Goal: Information Seeking & Learning: Learn about a topic

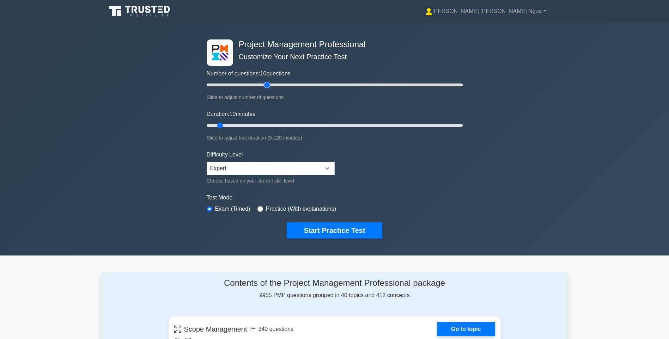
click at [269, 86] on input "Number of questions: 10 questions" at bounding box center [335, 85] width 256 height 8
click at [259, 83] on input "Number of questions: 50 questions" at bounding box center [335, 85] width 256 height 8
click at [253, 81] on input "Number of questions: 45 questions" at bounding box center [335, 85] width 256 height 8
click at [247, 83] on input "Number of questions: 40 questions" at bounding box center [335, 85] width 256 height 8
type input "30"
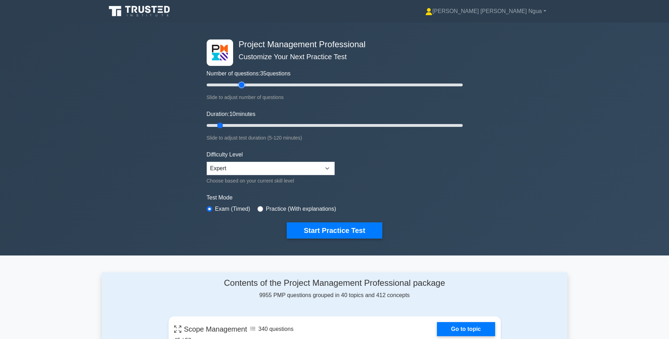
click at [243, 83] on input "Number of questions: 35 questions" at bounding box center [335, 85] width 256 height 8
click at [236, 125] on input "Duration: 15 minutes" at bounding box center [335, 125] width 256 height 8
type input "20"
click at [237, 125] on input "Duration: 20 minutes" at bounding box center [335, 125] width 256 height 8
click at [338, 227] on button "Start Practice Test" at bounding box center [334, 230] width 95 height 16
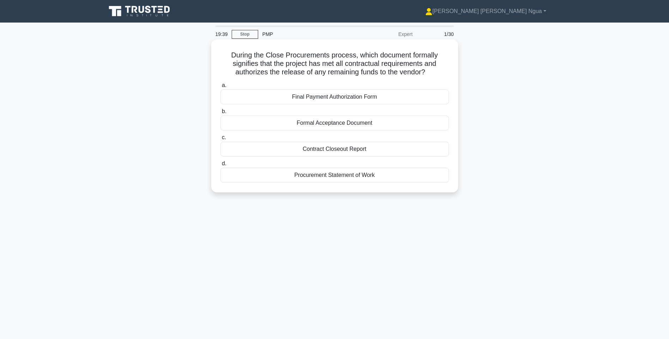
click at [308, 99] on div "Final Payment Authorization Form" at bounding box center [334, 97] width 228 height 15
click at [220, 88] on input "a. Final Payment Authorization Form" at bounding box center [220, 85] width 0 height 5
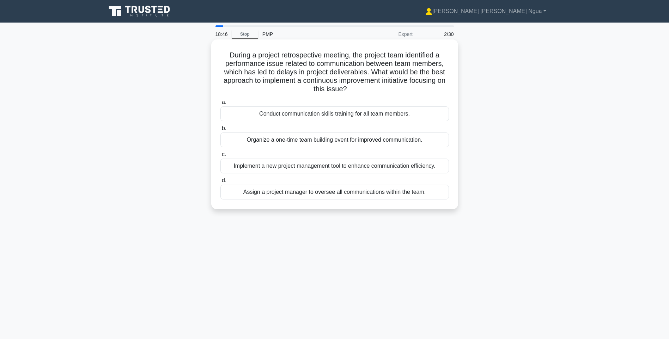
click at [312, 139] on div "Organize a one-time team building event for improved communication." at bounding box center [334, 140] width 228 height 15
click at [220, 131] on input "b. Organize a one-time team building event for improved communication." at bounding box center [220, 128] width 0 height 5
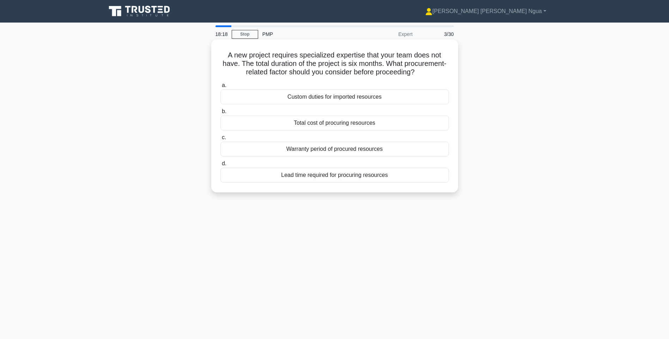
click at [311, 124] on div "Total cost of procuring resources" at bounding box center [334, 123] width 228 height 15
click at [220, 114] on input "b. Total cost of procuring resources" at bounding box center [220, 111] width 0 height 5
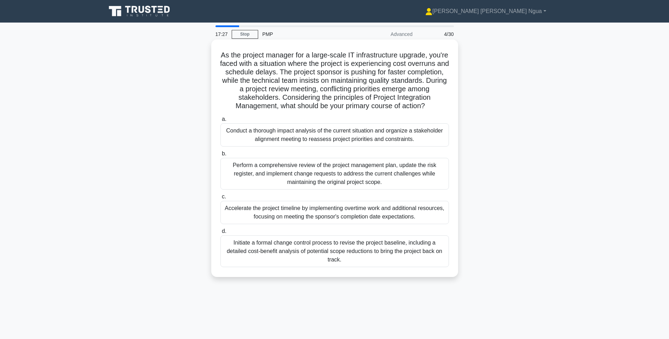
click at [286, 147] on div "Conduct a thorough impact analysis of the current situation and organize a stak…" at bounding box center [334, 134] width 228 height 23
click at [220, 122] on input "a. Conduct a thorough impact analysis of the current situation and organize a s…" at bounding box center [220, 119] width 0 height 5
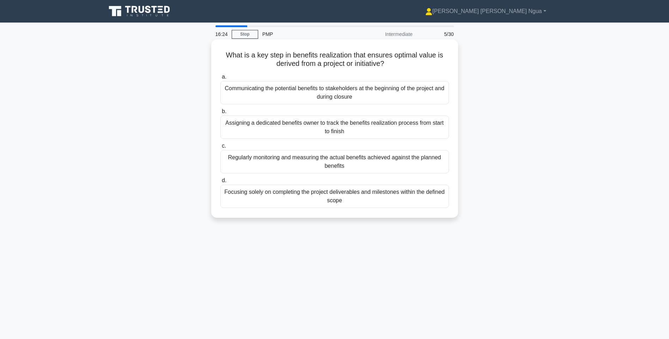
click at [398, 165] on div "Regularly monitoring and measuring the actual benefits achieved against the pla…" at bounding box center [334, 161] width 228 height 23
click at [220, 148] on input "c. Regularly monitoring and measuring the actual benefits achieved against the …" at bounding box center [220, 146] width 0 height 5
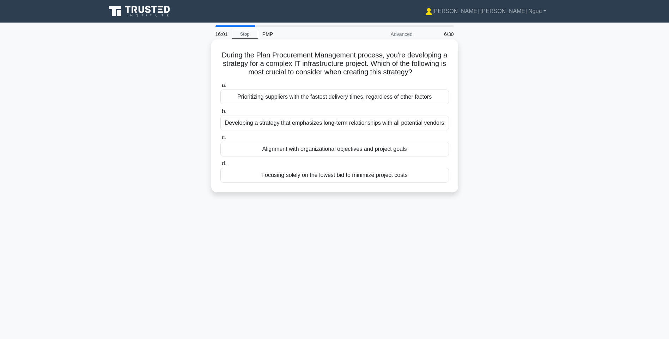
click at [351, 149] on div "Alignment with organizational objectives and project goals" at bounding box center [334, 149] width 228 height 15
click at [220, 140] on input "c. Alignment with organizational objectives and project goals" at bounding box center [220, 137] width 0 height 5
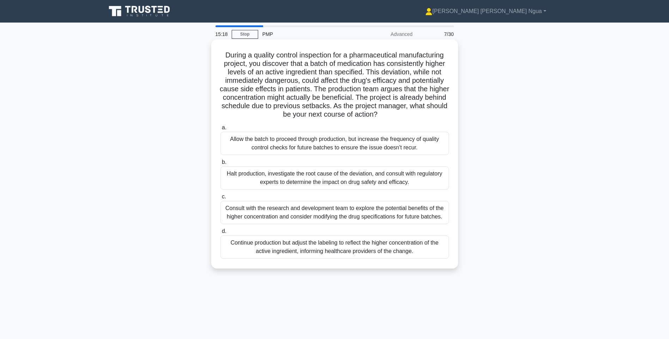
click at [274, 178] on div "Halt production, investigate the root cause of the deviation, and consult with …" at bounding box center [334, 177] width 228 height 23
click at [220, 165] on input "b. Halt production, investigate the root cause of the deviation, and consult wi…" at bounding box center [220, 162] width 0 height 5
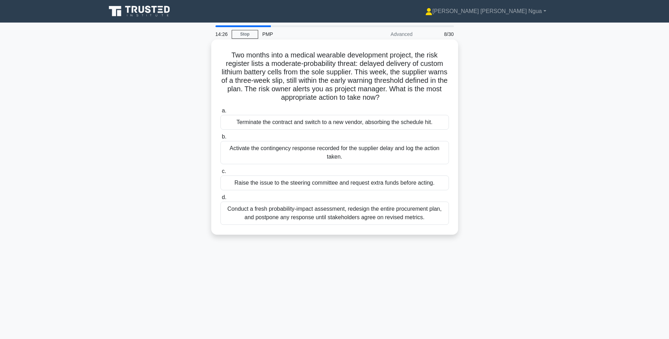
click at [287, 214] on div "Conduct a fresh probability-impact assessment, redesign the entire procurement …" at bounding box center [334, 213] width 228 height 23
click at [220, 200] on input "d. Conduct a fresh probability-impact assessment, redesign the entire procureme…" at bounding box center [220, 197] width 0 height 5
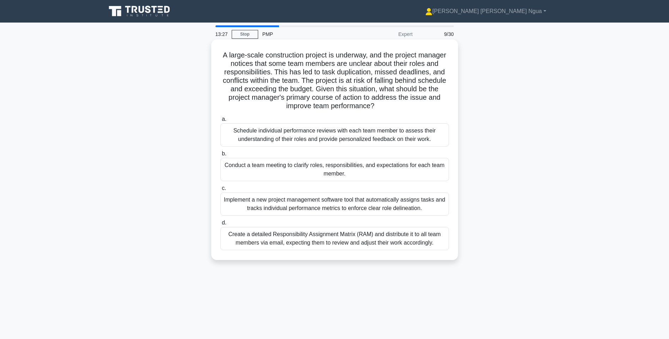
click at [348, 167] on div "Conduct a team meeting to clarify roles, responsibilities, and expectations for…" at bounding box center [334, 169] width 228 height 23
click at [220, 156] on input "b. Conduct a team meeting to clarify roles, responsibilities, and expectations …" at bounding box center [220, 154] width 0 height 5
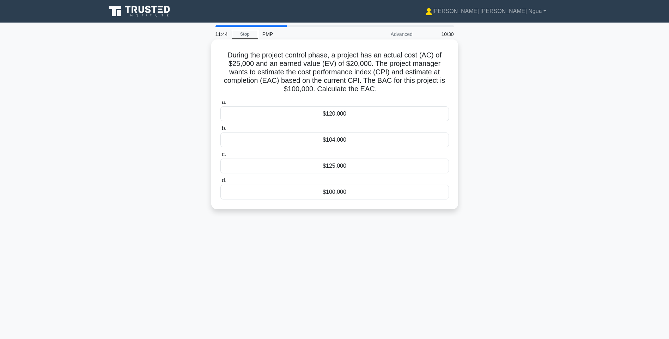
click at [338, 116] on div "$120,000" at bounding box center [334, 113] width 228 height 15
click at [220, 105] on input "a. $120,000" at bounding box center [220, 102] width 0 height 5
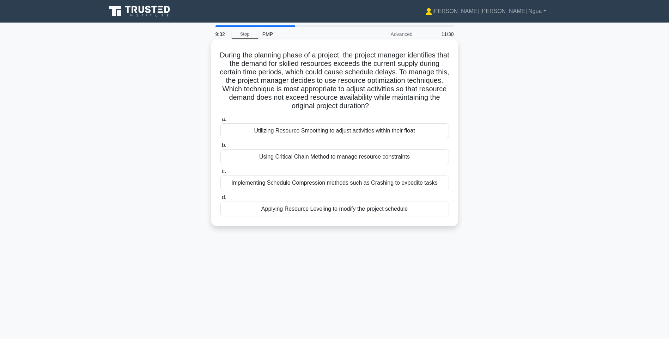
click at [357, 134] on div "Utilizing Resource Smoothing to adjust activities within their float" at bounding box center [334, 130] width 228 height 15
click at [220, 122] on input "a. Utilizing Resource Smoothing to adjust activities within their float" at bounding box center [220, 119] width 0 height 5
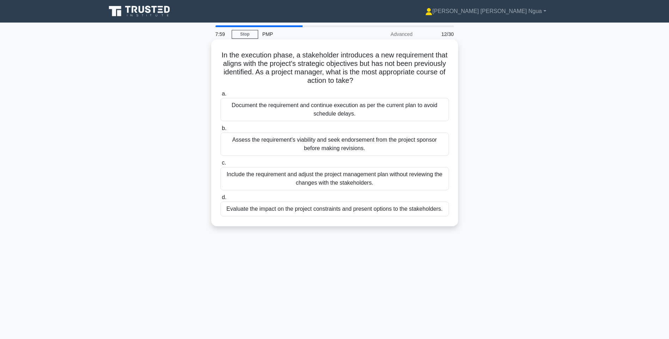
click at [275, 147] on div "Assess the requirement's viability and seek endorsement from the project sponso…" at bounding box center [334, 144] width 228 height 23
click at [220, 131] on input "b. Assess the requirement's viability and seek endorsement from the project spo…" at bounding box center [220, 128] width 0 height 5
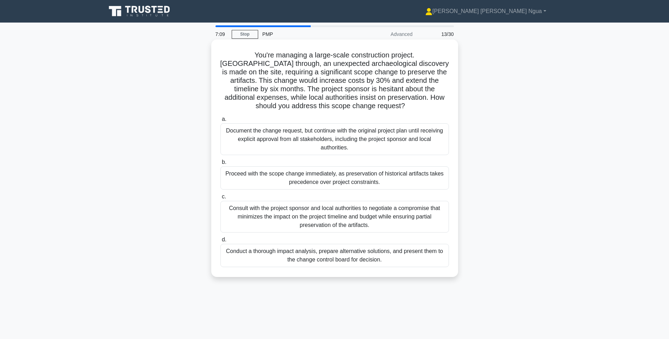
click at [365, 260] on div "Conduct a thorough impact analysis, prepare alternative solutions, and present …" at bounding box center [334, 255] width 228 height 23
click at [220, 242] on input "d. Conduct a thorough impact analysis, prepare alternative solutions, and prese…" at bounding box center [220, 240] width 0 height 5
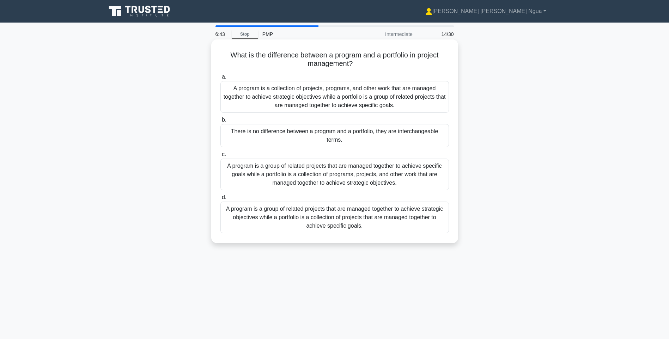
click at [389, 178] on div "A program is a group of related projects that are managed together to achieve s…" at bounding box center [334, 175] width 228 height 32
click at [220, 157] on input "c. A program is a group of related projects that are managed together to achiev…" at bounding box center [220, 154] width 0 height 5
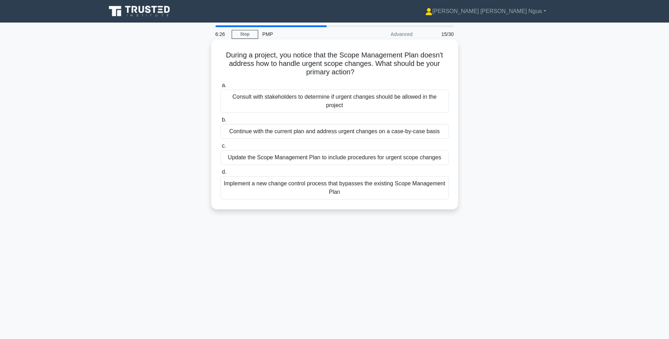
click at [271, 157] on div "Update the Scope Management Plan to include procedures for urgent scope changes" at bounding box center [334, 157] width 228 height 15
click at [220, 148] on input "c. Update the Scope Management Plan to include procedures for urgent scope chan…" at bounding box center [220, 146] width 0 height 5
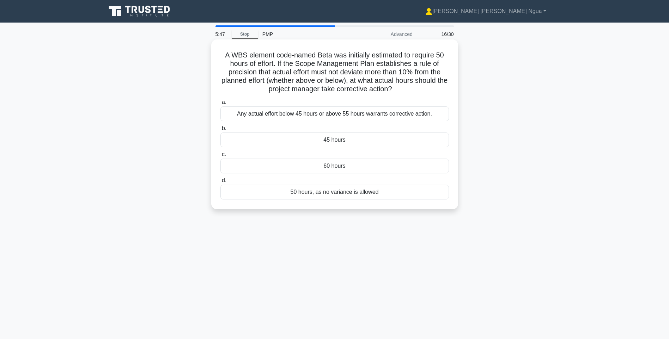
click at [311, 115] on div "Any actual effort below 45 hours or above 55 hours warrants corrective action." at bounding box center [334, 113] width 228 height 15
click at [220, 105] on input "a. Any actual effort below 45 hours or above 55 hours warrants corrective actio…" at bounding box center [220, 102] width 0 height 5
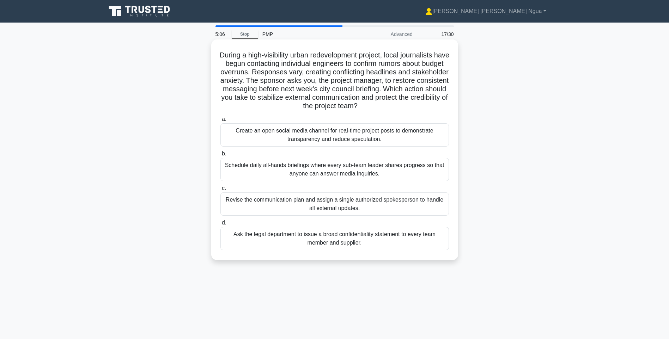
click at [308, 210] on div "Revise the communication plan and assign a single authorized spokesperson to ha…" at bounding box center [334, 203] width 228 height 23
click at [220, 191] on input "c. Revise the communication plan and assign a single authorized spokesperson to…" at bounding box center [220, 188] width 0 height 5
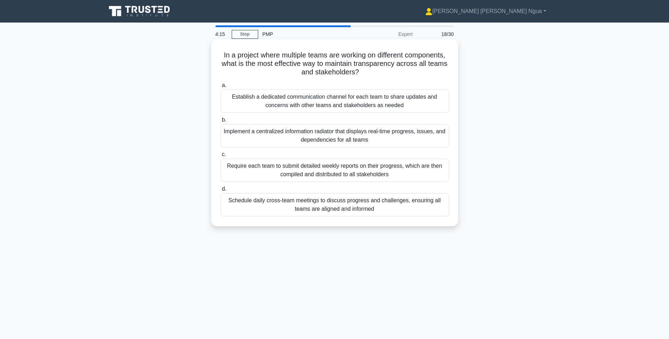
click at [347, 134] on div "Implement a centralized information radiator that displays real-time progress, …" at bounding box center [334, 135] width 228 height 23
click at [220, 122] on input "b. Implement a centralized information radiator that displays real-time progres…" at bounding box center [220, 120] width 0 height 5
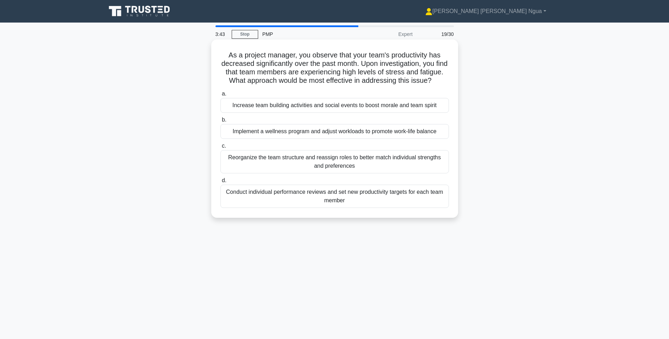
click at [348, 139] on div "Implement a wellness program and adjust workloads to promote work-life balance" at bounding box center [334, 131] width 228 height 15
click at [220, 122] on input "b. Implement a wellness program and adjust workloads to promote work-life balan…" at bounding box center [220, 120] width 0 height 5
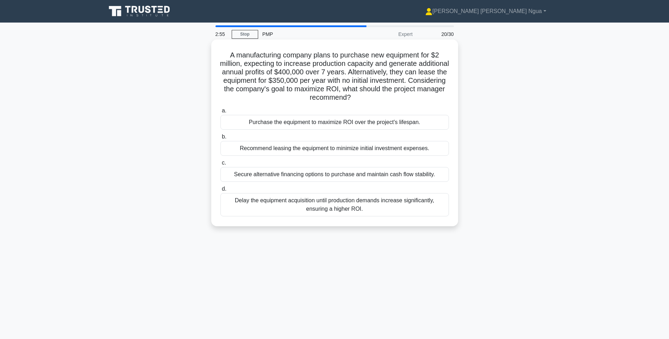
click at [311, 148] on div "Recommend leasing the equipment to minimize initial investment expenses." at bounding box center [334, 148] width 228 height 15
click at [220, 139] on input "b. Recommend leasing the equipment to minimize initial investment expenses." at bounding box center [220, 137] width 0 height 5
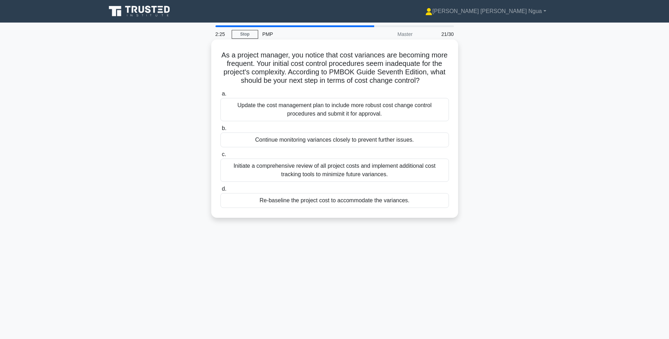
click at [344, 109] on div "Update the cost management plan to include more robust cost change control proc…" at bounding box center [334, 109] width 228 height 23
click at [220, 96] on input "a. Update the cost management plan to include more robust cost change control p…" at bounding box center [220, 94] width 0 height 5
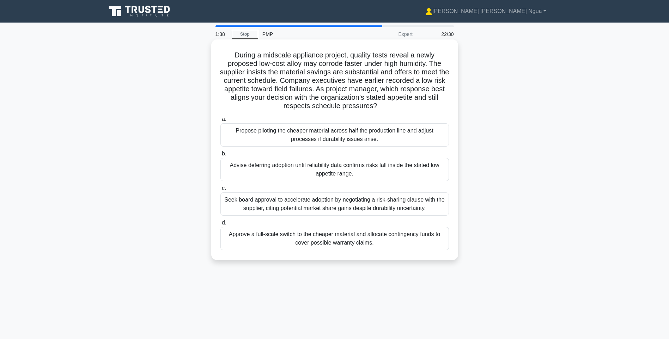
click at [279, 163] on div "Advise deferring adoption until reliability data confirms risks fall inside the…" at bounding box center [334, 169] width 228 height 23
click at [220, 156] on input "b. Advise deferring adoption until reliability data confirms risks fall inside …" at bounding box center [220, 154] width 0 height 5
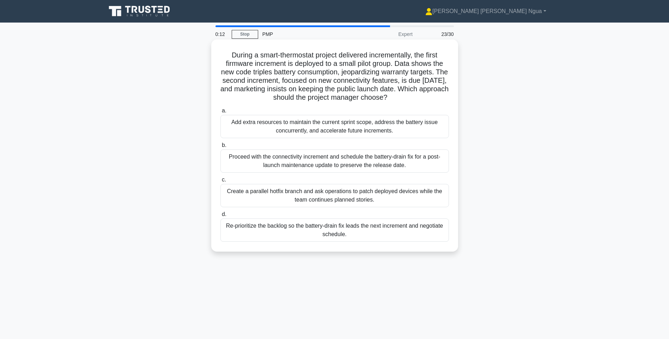
click at [404, 130] on div "Add extra resources to maintain the current sprint scope, address the battery i…" at bounding box center [334, 126] width 228 height 23
click at [220, 113] on input "a. Add extra resources to maintain the current sprint scope, address the batter…" at bounding box center [220, 111] width 0 height 5
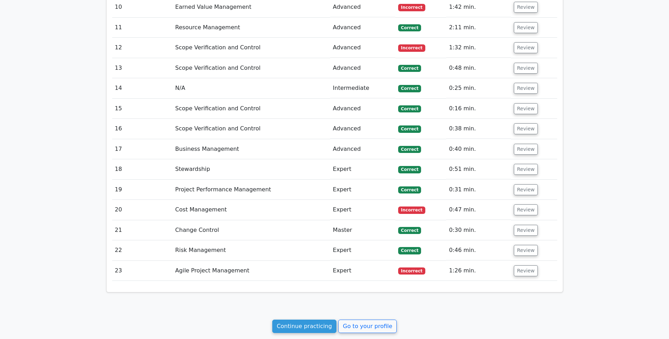
scroll to position [1093, 0]
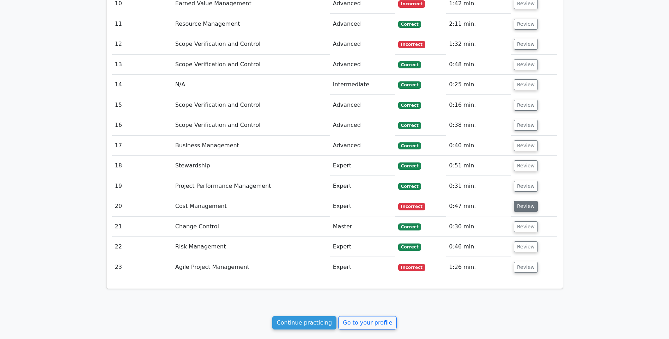
click at [529, 201] on button "Review" at bounding box center [526, 206] width 24 height 11
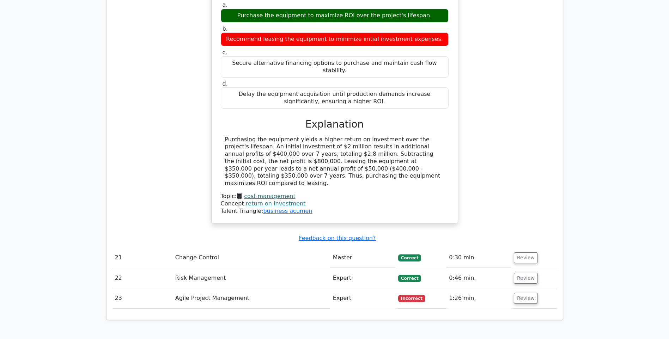
scroll to position [1445, 0]
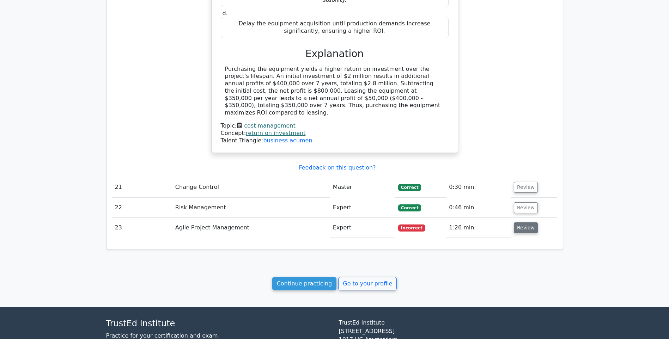
click at [529, 222] on button "Review" at bounding box center [526, 227] width 24 height 11
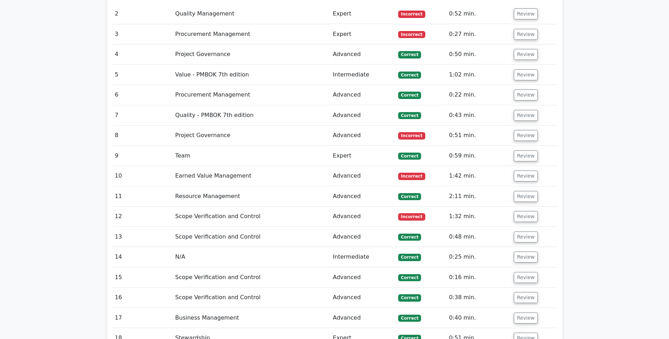
scroll to position [846, 0]
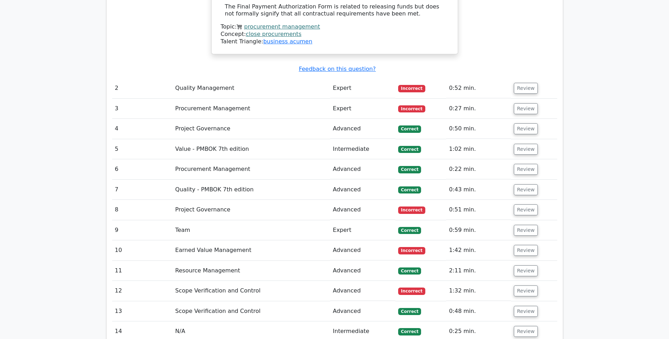
click at [536, 200] on td "Review" at bounding box center [534, 210] width 46 height 20
click at [528, 204] on button "Review" at bounding box center [526, 209] width 24 height 11
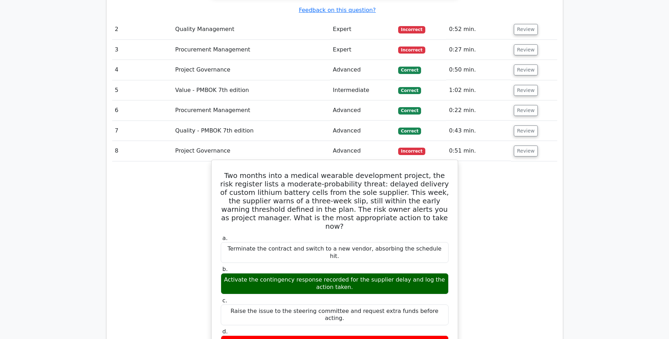
scroll to position [916, 0]
